Goal: Navigation & Orientation: Find specific page/section

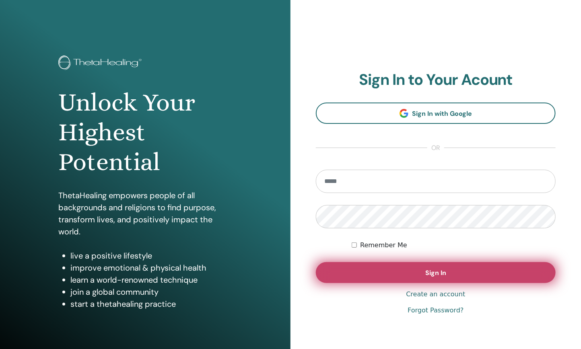
type input "**********"
drag, startPoint x: 456, startPoint y: 276, endPoint x: 470, endPoint y: 266, distance: 17.4
click at [456, 276] on button "Sign In" at bounding box center [436, 272] width 240 height 21
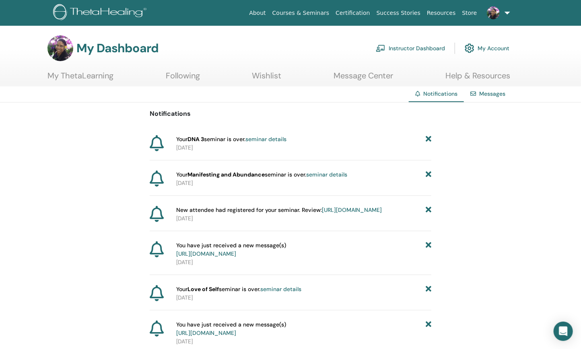
click at [319, 12] on link "Courses & Seminars" at bounding box center [301, 13] width 64 height 15
